Goal: Information Seeking & Learning: Learn about a topic

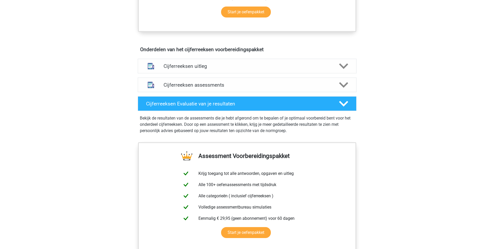
scroll to position [274, 0]
click at [345, 70] on icon at bounding box center [343, 65] width 9 height 9
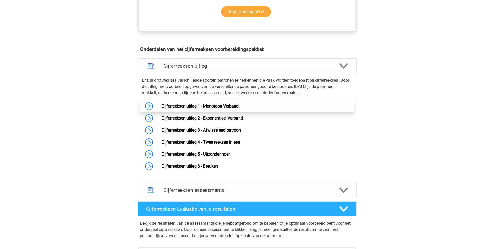
click at [239, 108] on link "Cijferreeksen uitleg 1 - Monotoon Verband" at bounding box center [200, 105] width 77 height 5
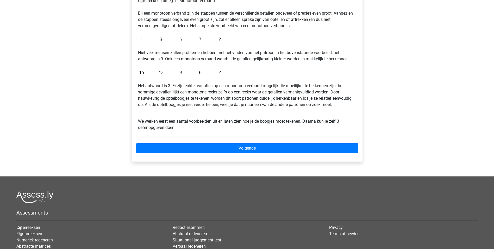
scroll to position [98, 0]
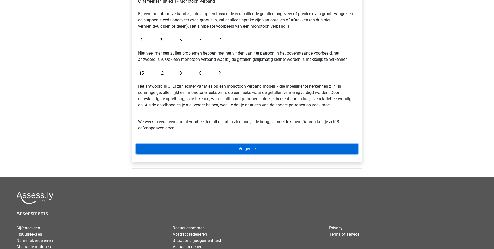
click at [248, 151] on link "Volgende" at bounding box center [247, 149] width 222 height 10
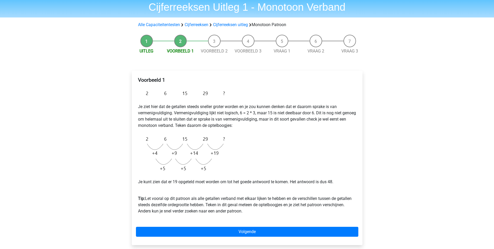
scroll to position [20, 0]
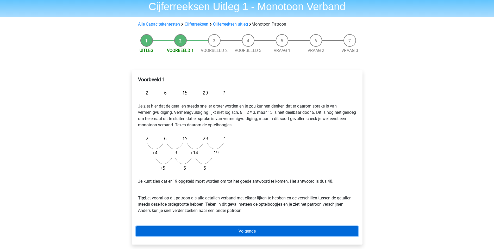
click at [239, 230] on link "Volgende" at bounding box center [247, 231] width 222 height 10
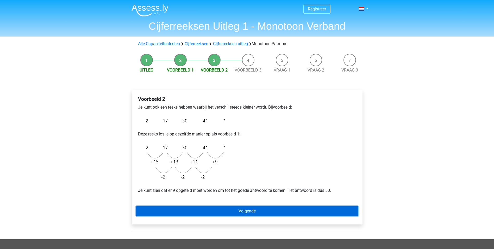
click at [268, 208] on link "Volgende" at bounding box center [247, 211] width 222 height 10
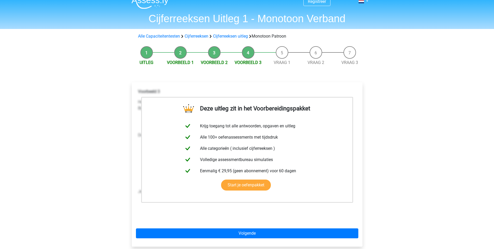
scroll to position [7, 0]
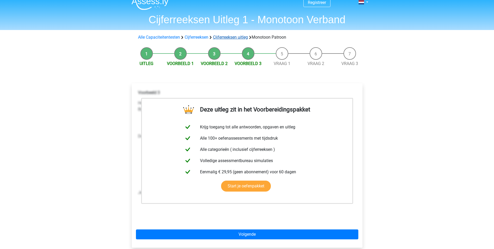
click at [233, 36] on link "Cijferreeksen uitleg" at bounding box center [230, 37] width 35 height 5
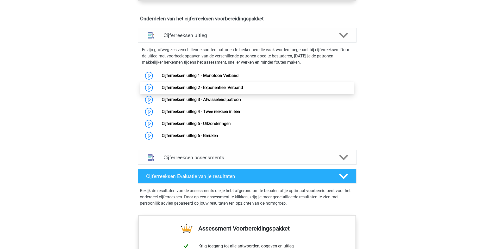
scroll to position [304, 0]
click at [222, 90] on link "Cijferreeksen uitleg 2 - Exponentieel Verband" at bounding box center [202, 87] width 81 height 5
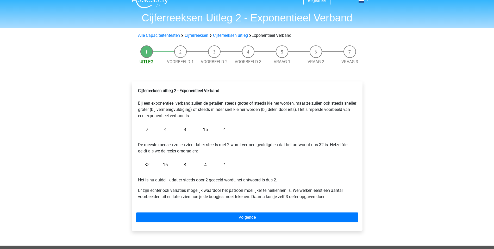
scroll to position [20, 0]
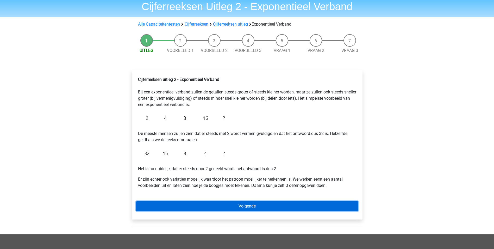
click at [261, 205] on link "Volgende" at bounding box center [247, 206] width 222 height 10
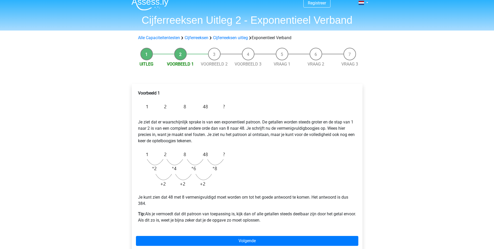
scroll to position [20, 0]
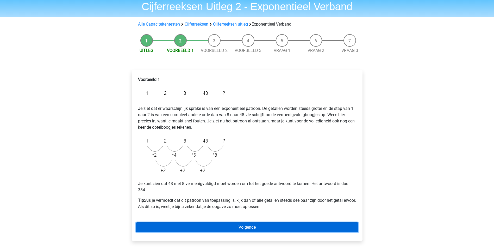
click at [268, 226] on link "Volgende" at bounding box center [247, 227] width 222 height 10
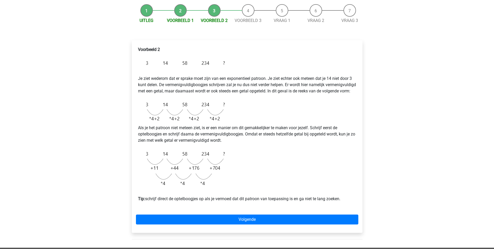
scroll to position [52, 0]
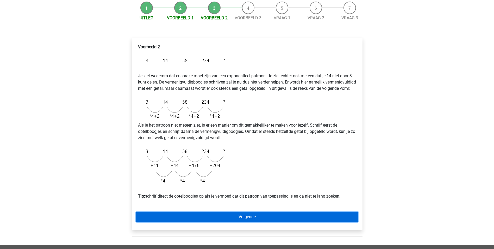
click at [295, 221] on link "Volgende" at bounding box center [247, 217] width 222 height 10
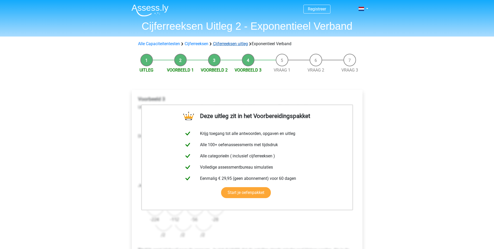
click at [227, 44] on link "Cijferreeksen uitleg" at bounding box center [230, 43] width 35 height 5
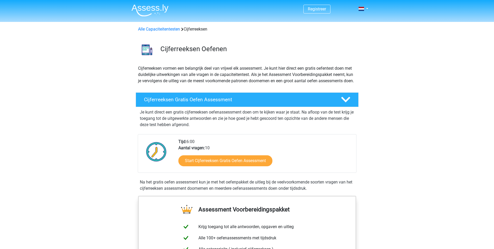
scroll to position [336, 0]
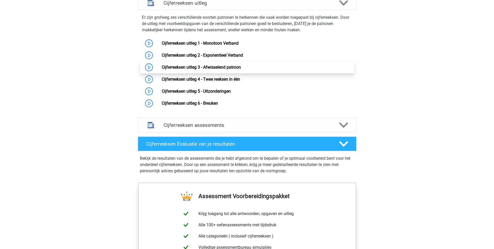
click at [212, 70] on link "Cijferreeksen uitleg 3 - Afwisselend patroon" at bounding box center [201, 67] width 79 height 5
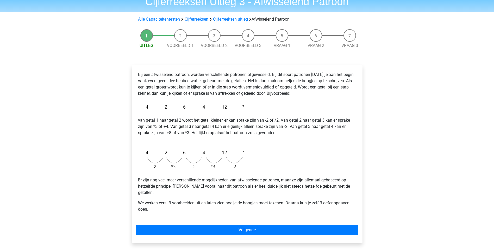
scroll to position [26, 0]
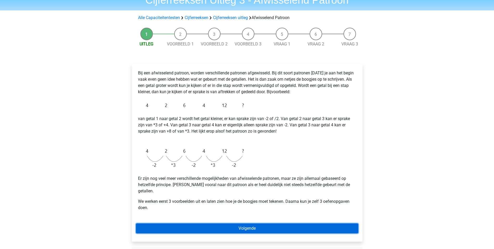
click at [261, 223] on link "Volgende" at bounding box center [247, 228] width 222 height 10
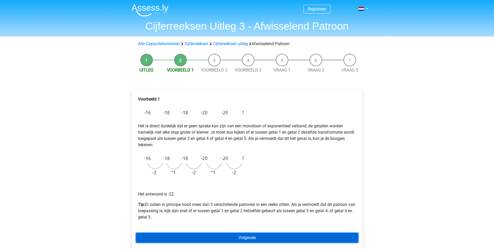
click at [272, 237] on link "Volgende" at bounding box center [247, 237] width 222 height 10
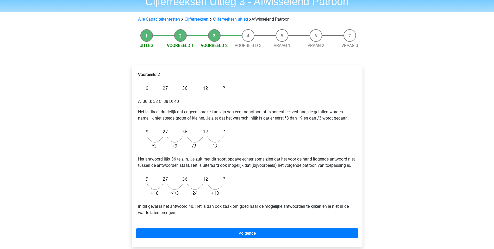
scroll to position [33, 0]
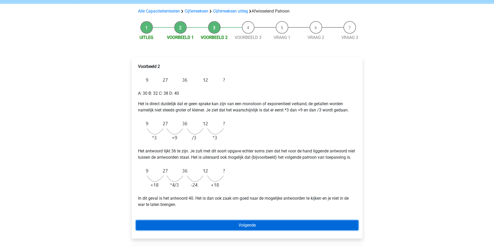
click at [267, 230] on link "Volgende" at bounding box center [247, 225] width 222 height 10
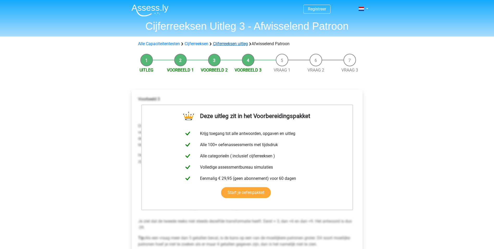
click at [238, 44] on link "Cijferreeksen uitleg" at bounding box center [230, 43] width 35 height 5
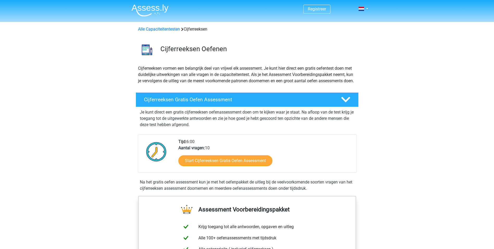
scroll to position [336, 0]
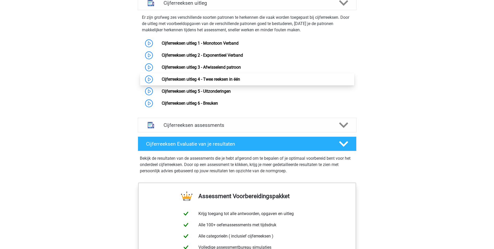
click at [218, 82] on link "Cijferreeksen uitleg 4 - Twee reeksen in één" at bounding box center [201, 79] width 78 height 5
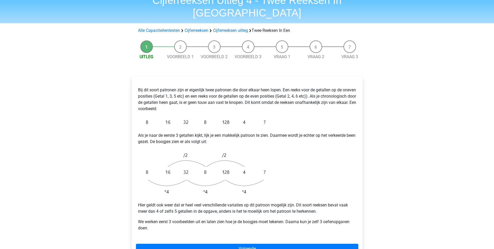
scroll to position [39, 0]
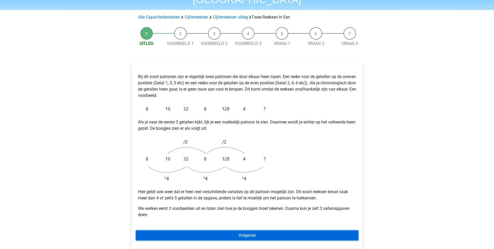
click at [262, 230] on link "Volgende" at bounding box center [247, 235] width 222 height 10
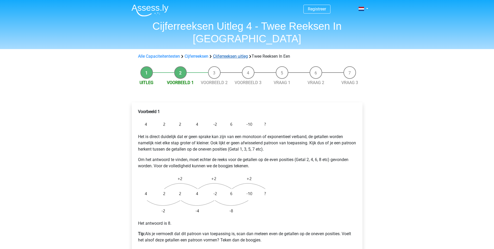
click at [231, 54] on link "Cijferreeksen uitleg" at bounding box center [230, 56] width 35 height 5
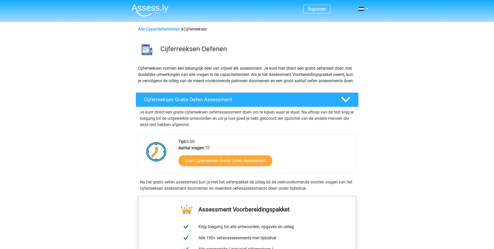
scroll to position [336, 0]
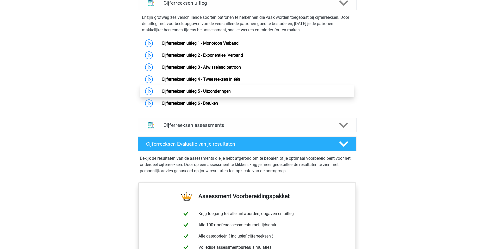
click at [207, 94] on link "Cijferreeksen uitleg 5 - Uitzonderingen" at bounding box center [196, 91] width 69 height 5
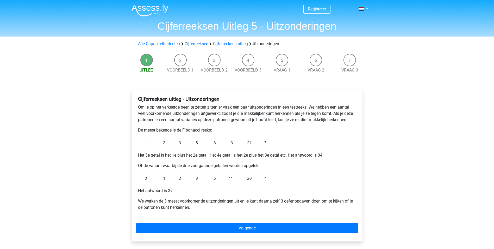
scroll to position [7, 0]
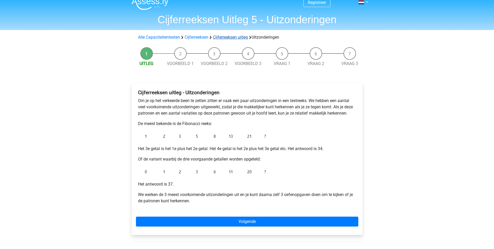
click at [231, 36] on link "Cijferreeksen uitleg" at bounding box center [230, 37] width 35 height 5
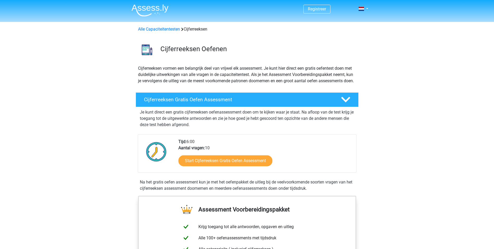
scroll to position [336, 0]
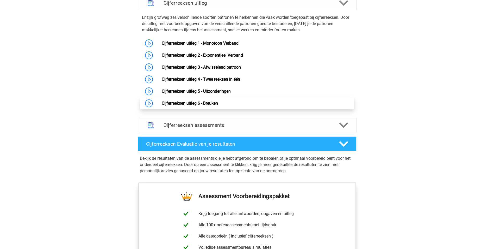
click at [188, 106] on link "Cijferreeksen uitleg 6 - Breuken" at bounding box center [190, 103] width 56 height 5
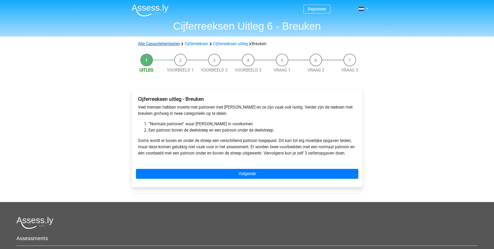
click at [171, 41] on link "Alle Capaciteitentesten" at bounding box center [159, 43] width 42 height 5
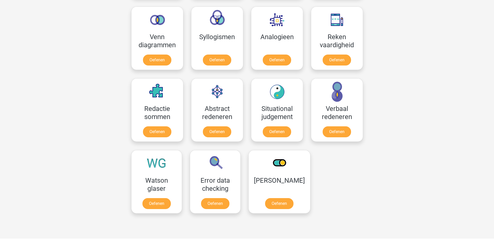
scroll to position [313, 0]
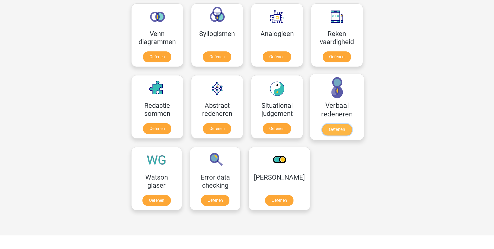
click at [340, 124] on link "Oefenen" at bounding box center [337, 129] width 30 height 11
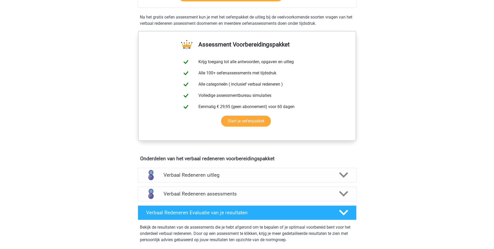
scroll to position [163, 0]
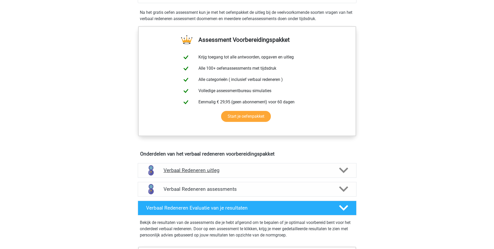
click at [341, 170] on polygon at bounding box center [343, 170] width 9 height 6
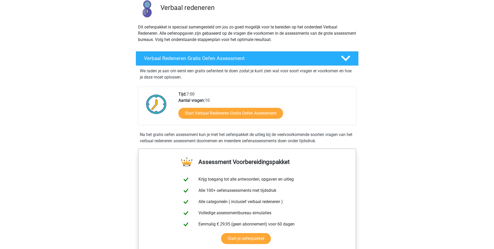
scroll to position [0, 0]
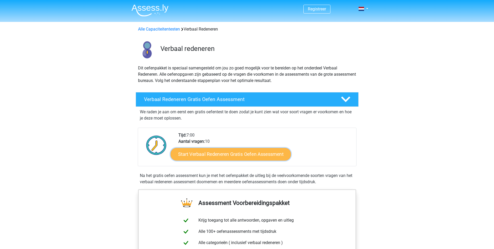
click at [236, 152] on link "Start Verbaal Redeneren Gratis Oefen Assessment" at bounding box center [231, 154] width 120 height 13
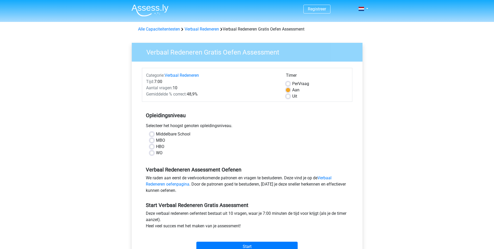
click at [159, 132] on label "Middelbare School" at bounding box center [173, 134] width 34 height 6
click at [154, 132] on input "Middelbare School" at bounding box center [152, 133] width 4 height 5
radio input "true"
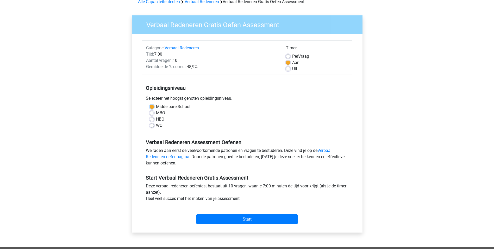
scroll to position [39, 0]
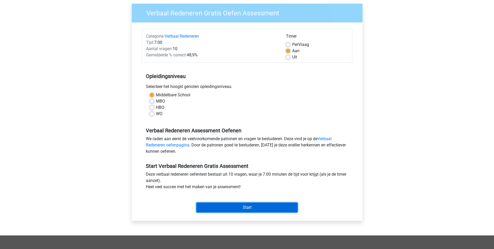
click at [259, 207] on input "Start" at bounding box center [246, 207] width 101 height 10
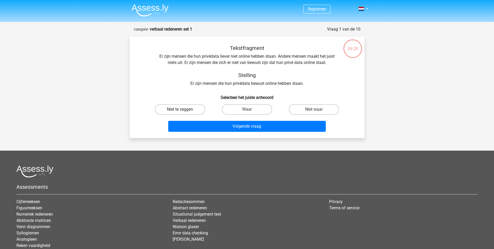
click at [171, 108] on label "Niet te zeggen" at bounding box center [180, 109] width 50 height 10
click at [180, 109] on input "Niet te zeggen" at bounding box center [181, 110] width 3 height 3
radio input "true"
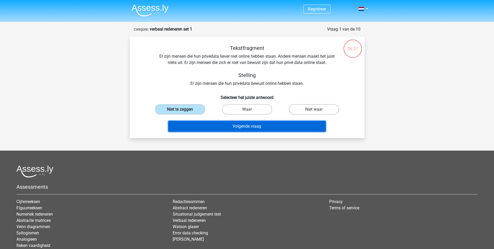
click at [250, 126] on button "Volgende vraag" at bounding box center [247, 126] width 158 height 11
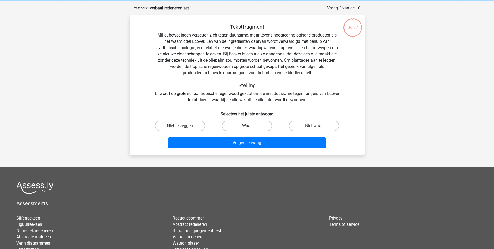
scroll to position [26, 0]
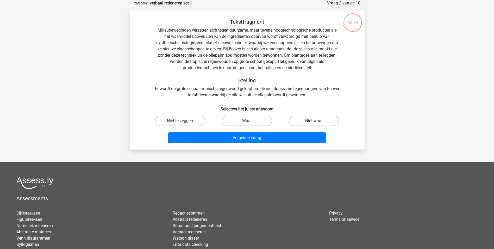
click at [295, 118] on label "Niet waar" at bounding box center [314, 120] width 50 height 10
click at [314, 121] on input "Niet waar" at bounding box center [315, 122] width 3 height 3
radio input "true"
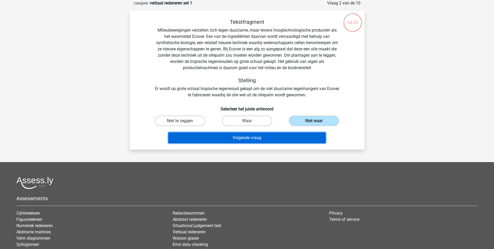
click at [275, 135] on button "Volgende vraag" at bounding box center [247, 137] width 158 height 11
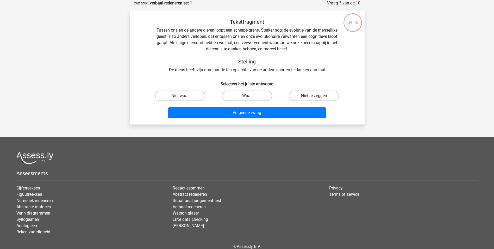
click at [246, 95] on label "Waar" at bounding box center [247, 95] width 50 height 10
click at [247, 96] on input "Waar" at bounding box center [248, 97] width 3 height 3
radio input "true"
click at [194, 94] on label "Niet waar" at bounding box center [180, 95] width 50 height 10
click at [183, 96] on input "Niet waar" at bounding box center [181, 97] width 3 height 3
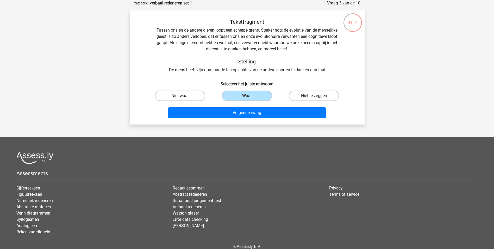
radio input "true"
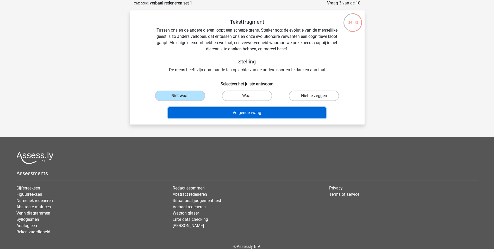
click at [215, 112] on button "Volgende vraag" at bounding box center [247, 112] width 158 height 11
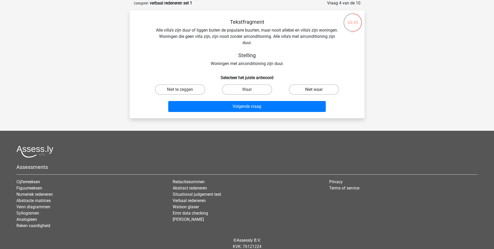
click at [318, 91] on label "Niet waar" at bounding box center [314, 89] width 50 height 10
click at [318, 91] on input "Niet waar" at bounding box center [315, 90] width 3 height 3
radio input "true"
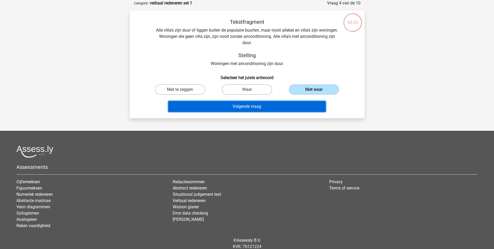
click at [273, 107] on button "Volgende vraag" at bounding box center [247, 106] width 158 height 11
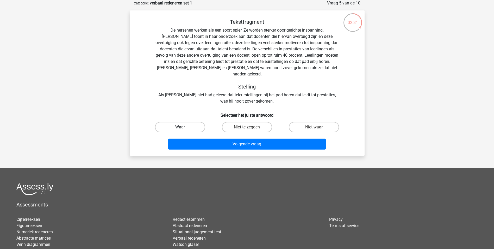
click at [182, 122] on label "Waar" at bounding box center [180, 127] width 50 height 10
click at [182, 127] on input "Waar" at bounding box center [181, 128] width 3 height 3
radio input "true"
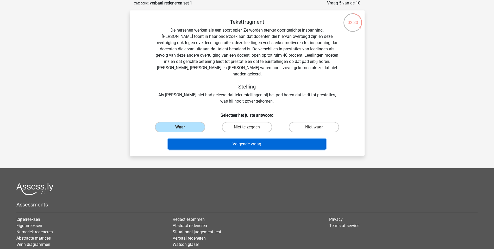
click at [257, 139] on button "Volgende vraag" at bounding box center [247, 143] width 158 height 11
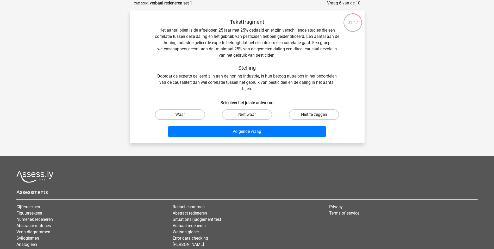
click at [300, 113] on label "Niet te zeggen" at bounding box center [314, 114] width 50 height 10
click at [314, 114] on input "Niet te zeggen" at bounding box center [315, 115] width 3 height 3
radio input "true"
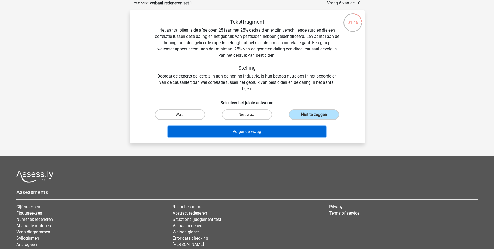
click at [277, 127] on button "Volgende vraag" at bounding box center [247, 131] width 158 height 11
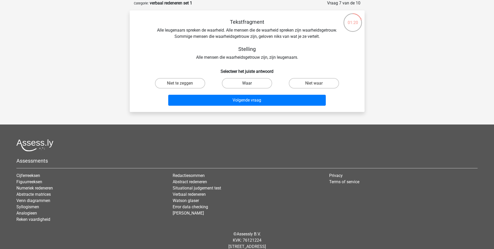
click at [253, 82] on label "Waar" at bounding box center [247, 83] width 50 height 10
click at [250, 83] on input "Waar" at bounding box center [248, 84] width 3 height 3
radio input "true"
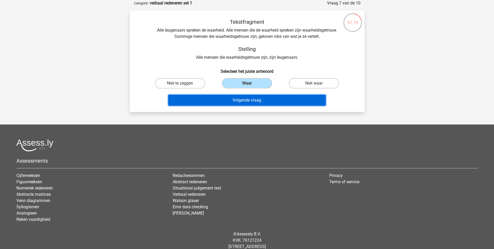
click at [246, 100] on button "Volgende vraag" at bounding box center [247, 100] width 158 height 11
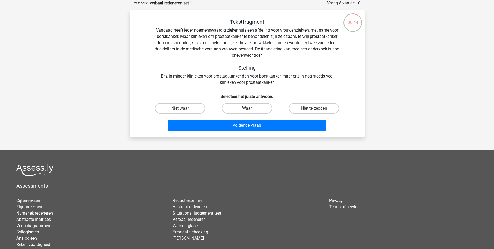
click at [254, 104] on label "Waar" at bounding box center [247, 108] width 50 height 10
click at [250, 108] on input "Waar" at bounding box center [248, 109] width 3 height 3
radio input "true"
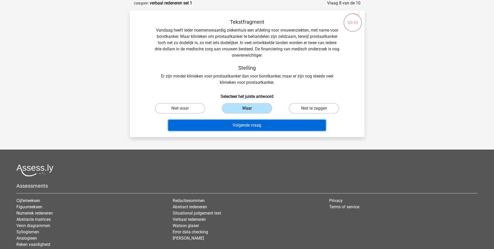
click at [242, 123] on button "Volgende vraag" at bounding box center [247, 125] width 158 height 11
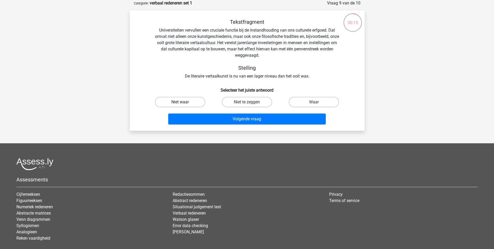
click at [197, 101] on label "Niet waar" at bounding box center [180, 102] width 50 height 10
click at [183, 102] on input "Niet waar" at bounding box center [181, 103] width 3 height 3
radio input "true"
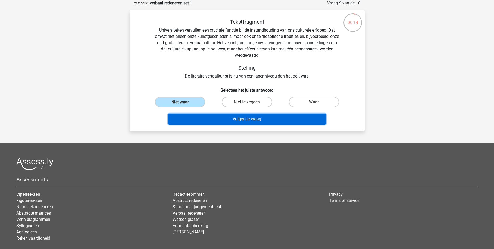
click at [224, 118] on button "Volgende vraag" at bounding box center [247, 118] width 158 height 11
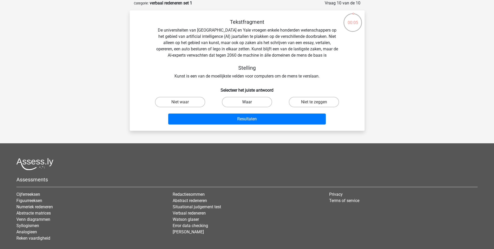
click at [252, 98] on label "Waar" at bounding box center [247, 102] width 50 height 10
click at [250, 102] on input "Waar" at bounding box center [248, 103] width 3 height 3
radio input "true"
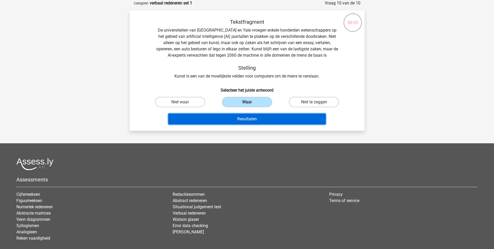
click at [249, 116] on button "Resultaten" at bounding box center [247, 118] width 158 height 11
